Goal: Transaction & Acquisition: Obtain resource

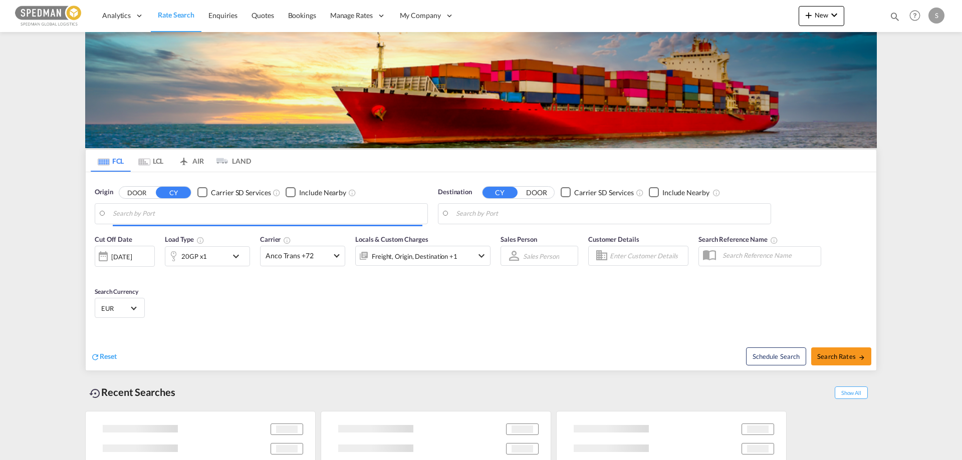
type input "[GEOGRAPHIC_DATA], DKFRC"
type input "[PERSON_NAME], BRSSZ"
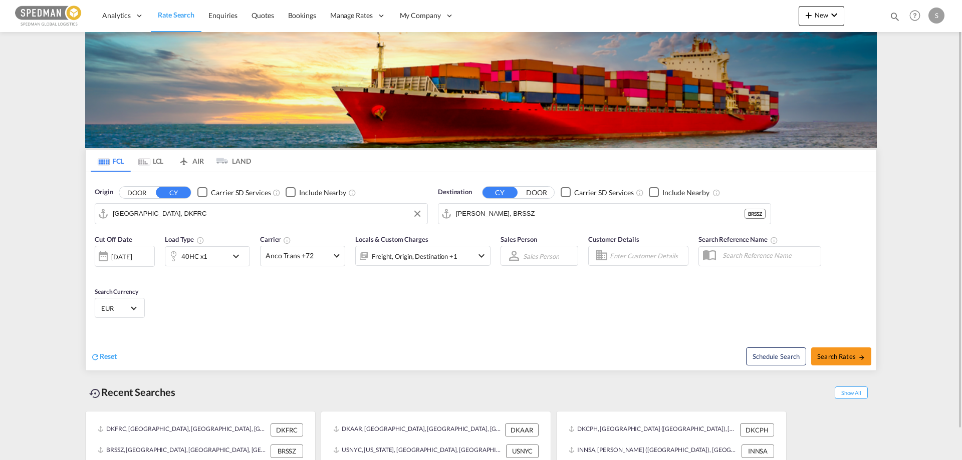
click at [188, 216] on input "[GEOGRAPHIC_DATA], DKFRC" at bounding box center [268, 213] width 310 height 15
click at [0, 0] on div "Aarhus [GEOGRAPHIC_DATA] DKAAR" at bounding box center [0, 0] width 0 height 0
click at [146, 208] on input "20" at bounding box center [268, 213] width 310 height 15
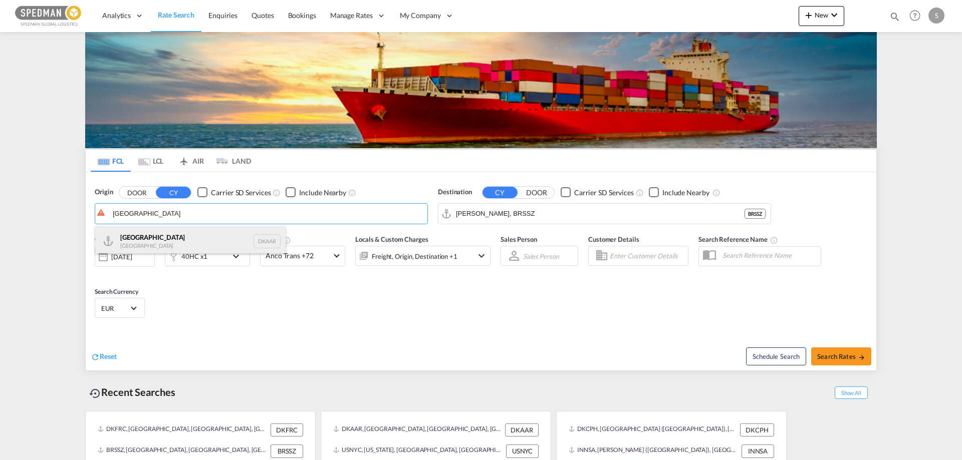
click at [137, 232] on div "Aarhus [GEOGRAPHIC_DATA] DKAAR" at bounding box center [190, 241] width 190 height 30
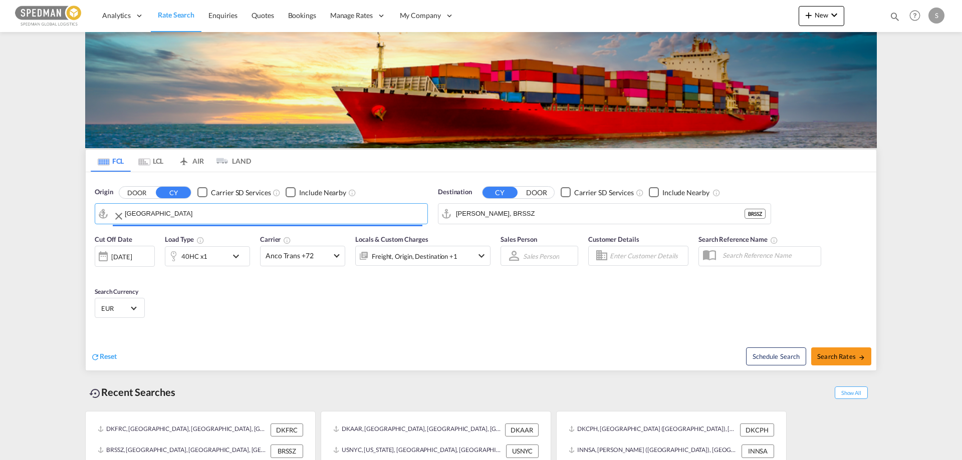
type input "[GEOGRAPHIC_DATA], [GEOGRAPHIC_DATA]"
click at [511, 212] on input "[PERSON_NAME], BRSSZ" at bounding box center [611, 213] width 310 height 15
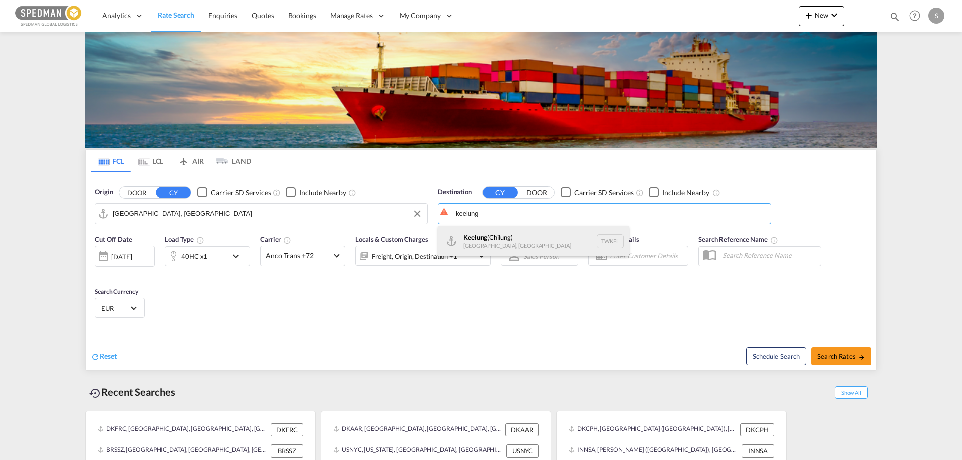
click at [470, 237] on div "Keelung ([GEOGRAPHIC_DATA]) [GEOGRAPHIC_DATA], [GEOGRAPHIC_DATA] TWKEL" at bounding box center [533, 241] width 190 height 30
type input "Keelung (Chilung), TWKEL"
click at [235, 257] on md-icon "icon-chevron-down" at bounding box center [238, 256] width 17 height 12
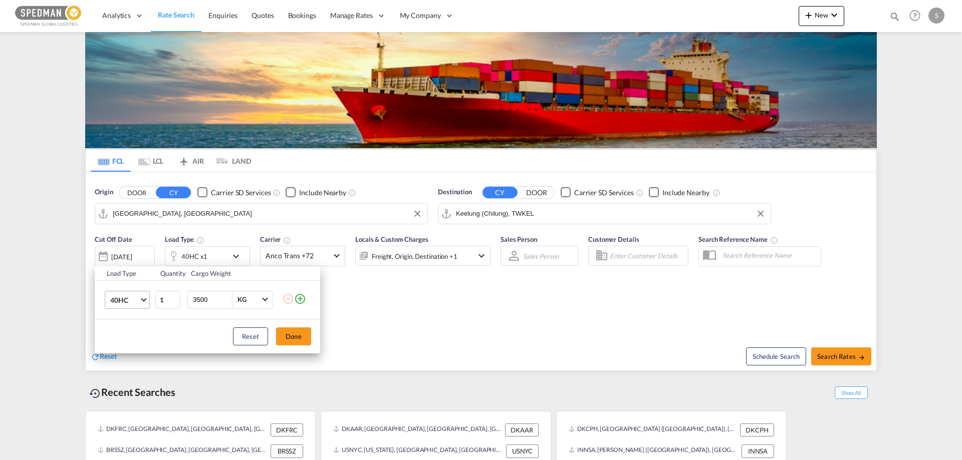
click at [129, 299] on span "40HC" at bounding box center [124, 301] width 29 height 10
click at [121, 247] on div "20GP" at bounding box center [119, 252] width 18 height 10
click at [289, 335] on button "Done" at bounding box center [293, 337] width 35 height 18
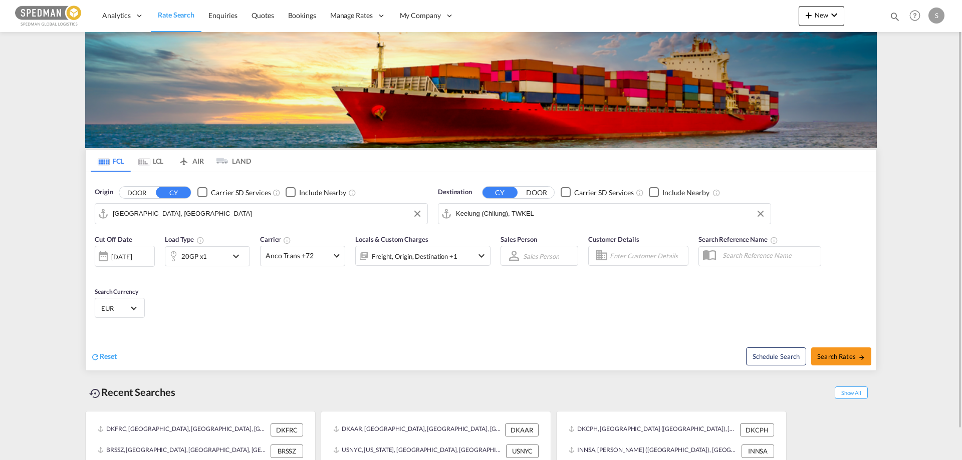
click at [130, 312] on md-select-value "EUR" at bounding box center [119, 308] width 39 height 14
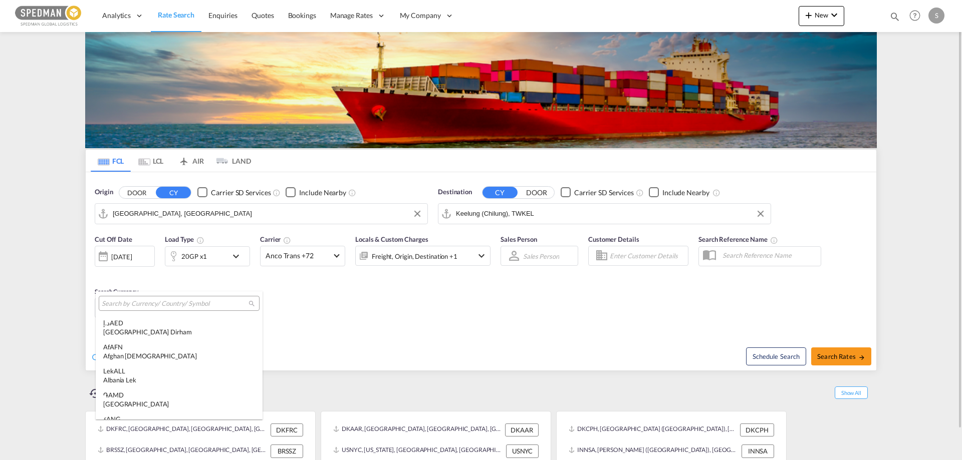
scroll to position [1006, 0]
type md-option "EUR"
type md-option "MRU"
type md-option "UGX"
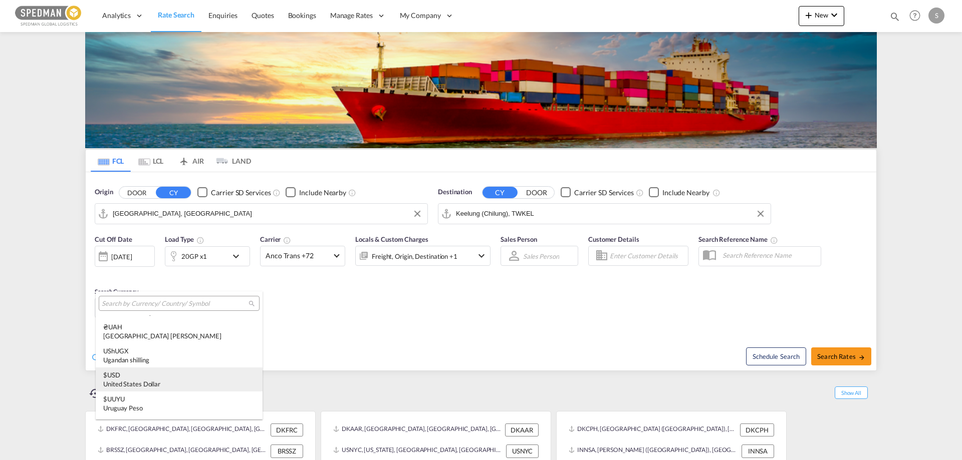
click at [116, 378] on div "$ USD United States Dollar" at bounding box center [179, 380] width 152 height 18
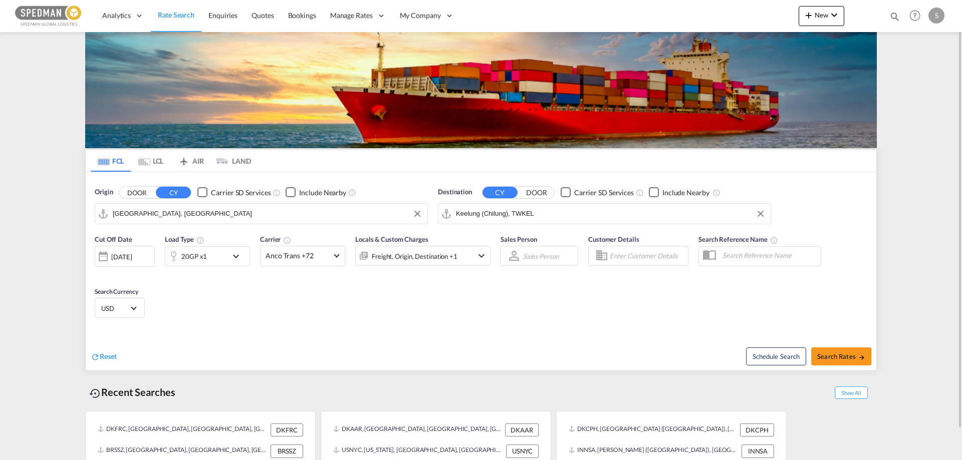
click at [452, 338] on div "Reset" at bounding box center [287, 349] width 393 height 28
click at [848, 359] on span "Search Rates" at bounding box center [841, 357] width 48 height 8
type input "DKAAR to TWKEL / [DATE]"
